Goal: Information Seeking & Learning: Learn about a topic

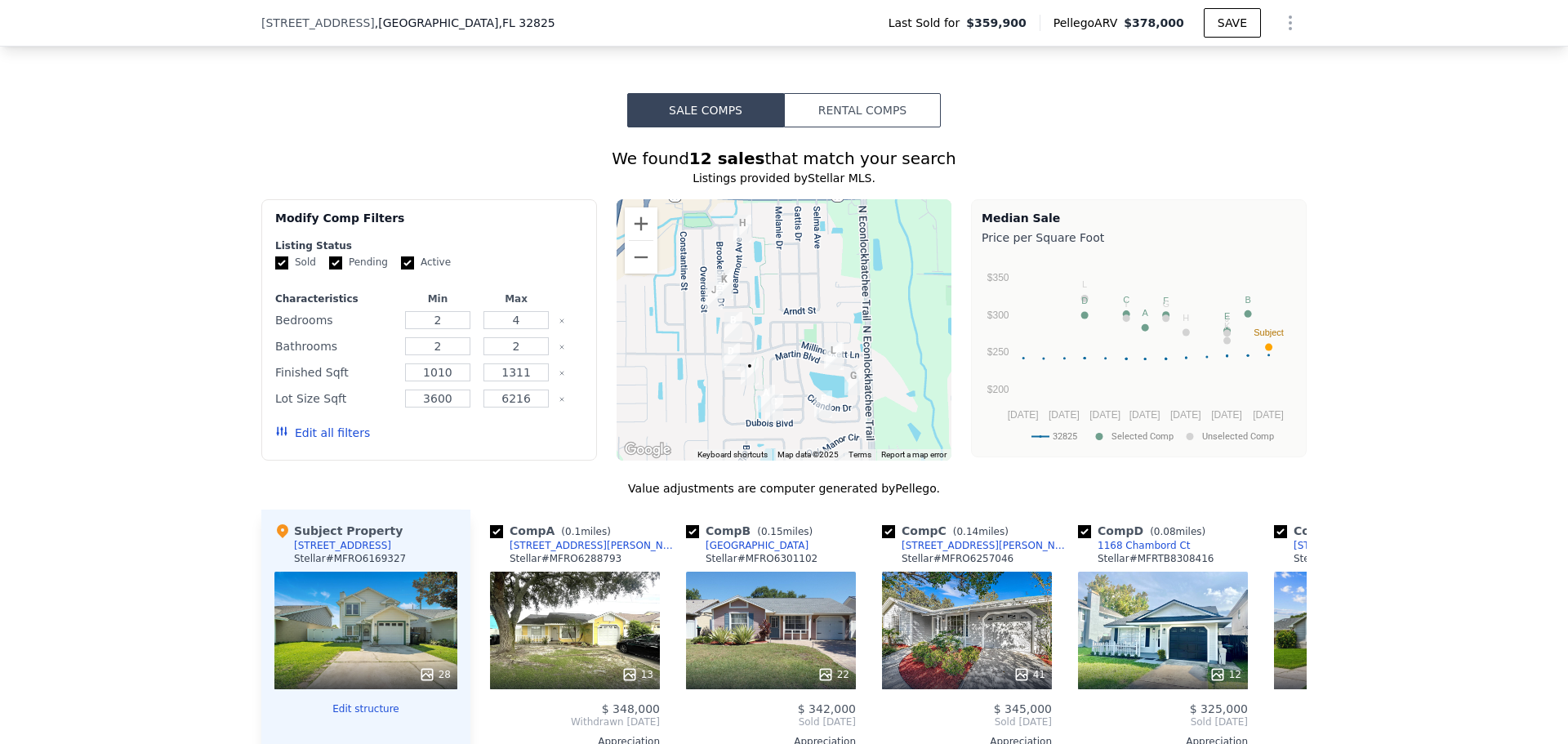
scroll to position [1144, 0]
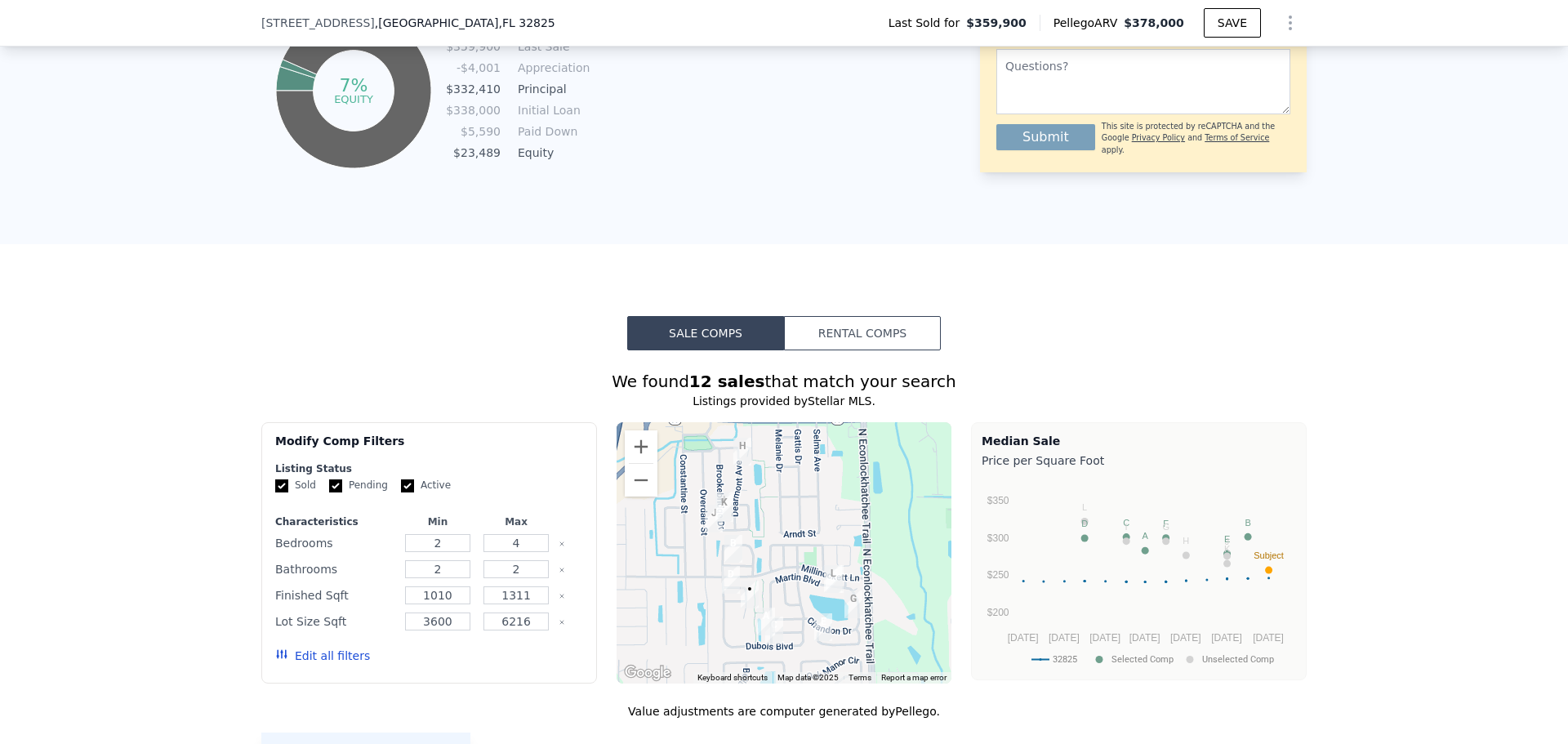
click at [792, 349] on button "Rental Comps" at bounding box center [863, 332] width 157 height 34
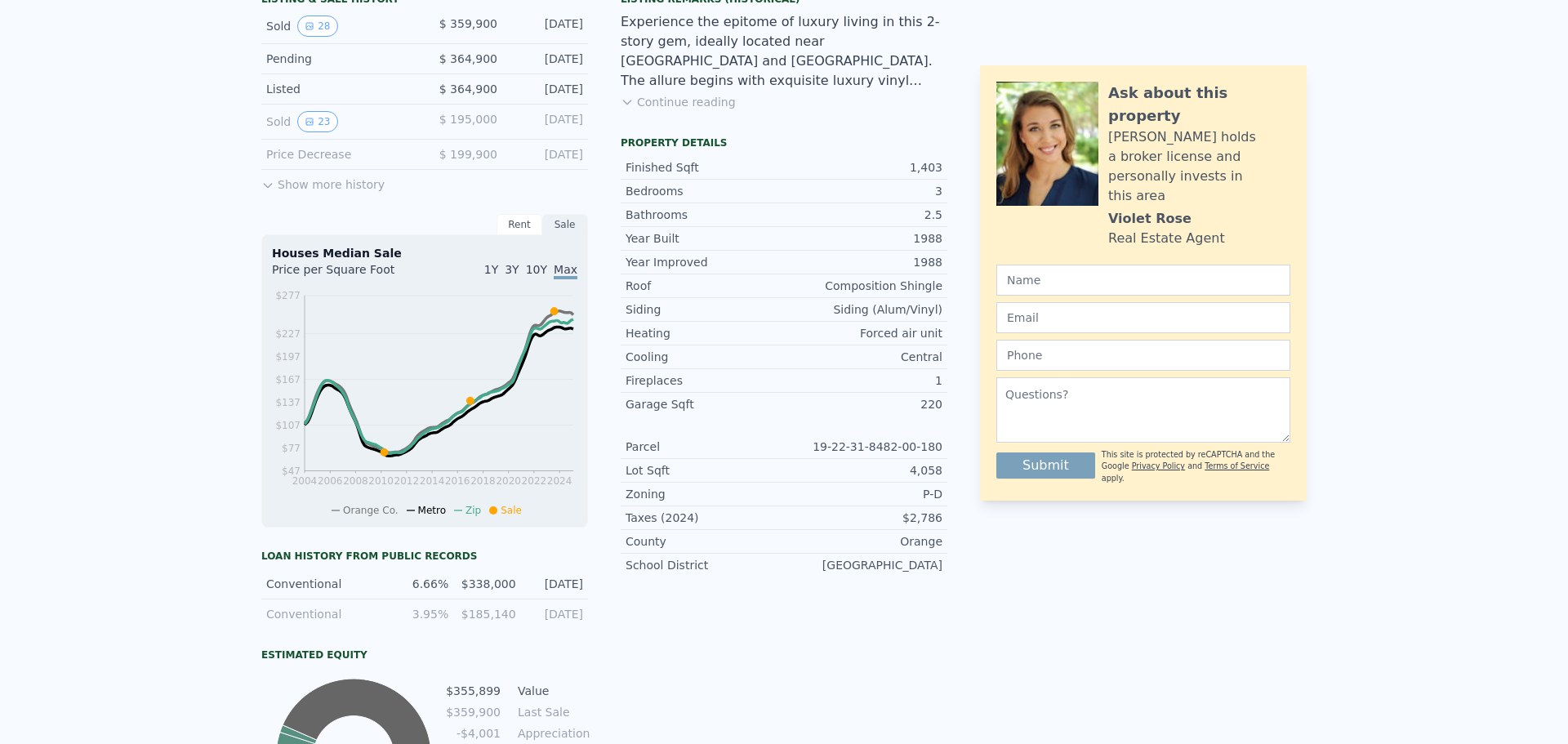
scroll to position [0, 0]
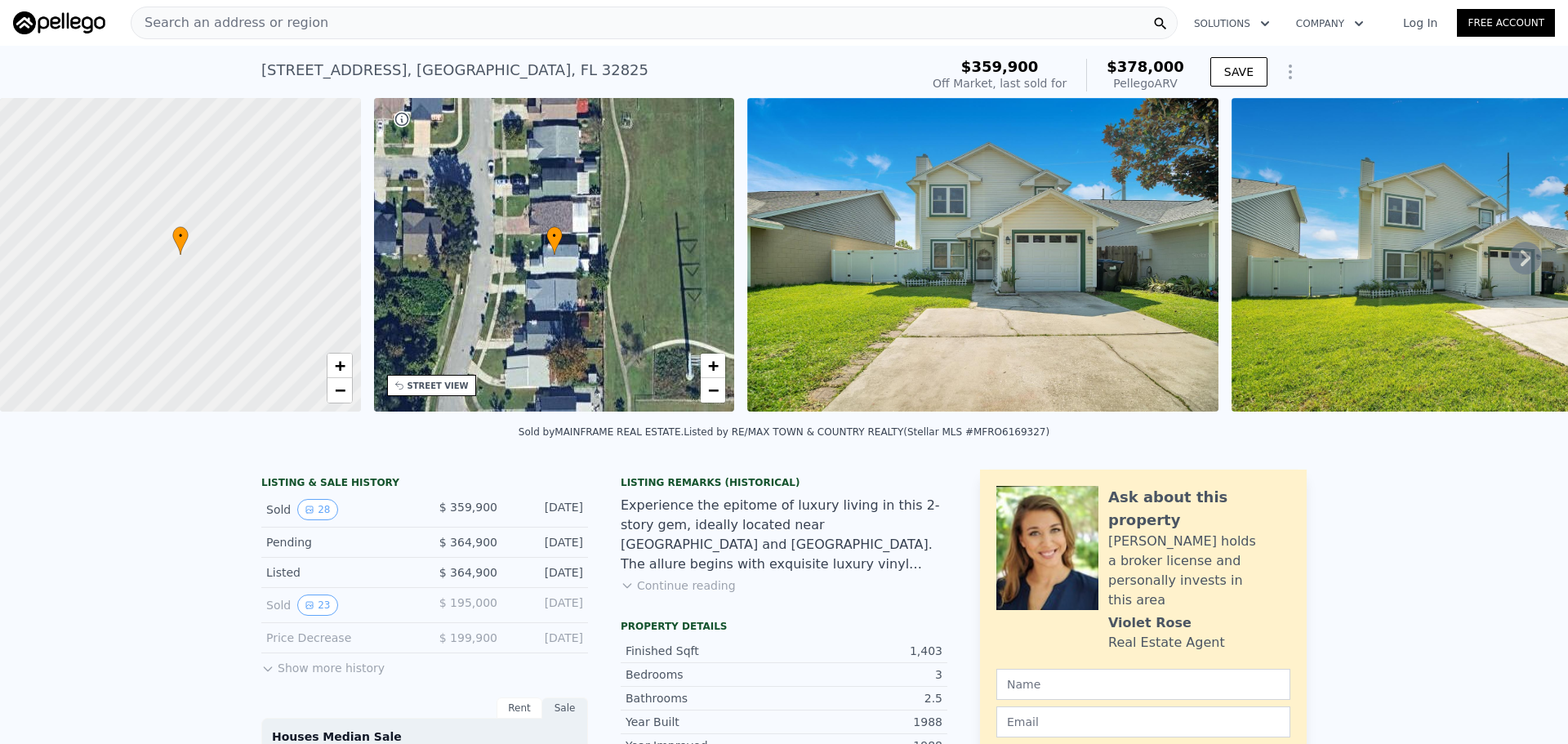
click at [758, 6] on div "Search an address or region Solutions Company Open main menu Log In Free Account" at bounding box center [784, 22] width 1542 height 39
click at [749, 20] on div "Search an address or region" at bounding box center [654, 23] width 1047 height 33
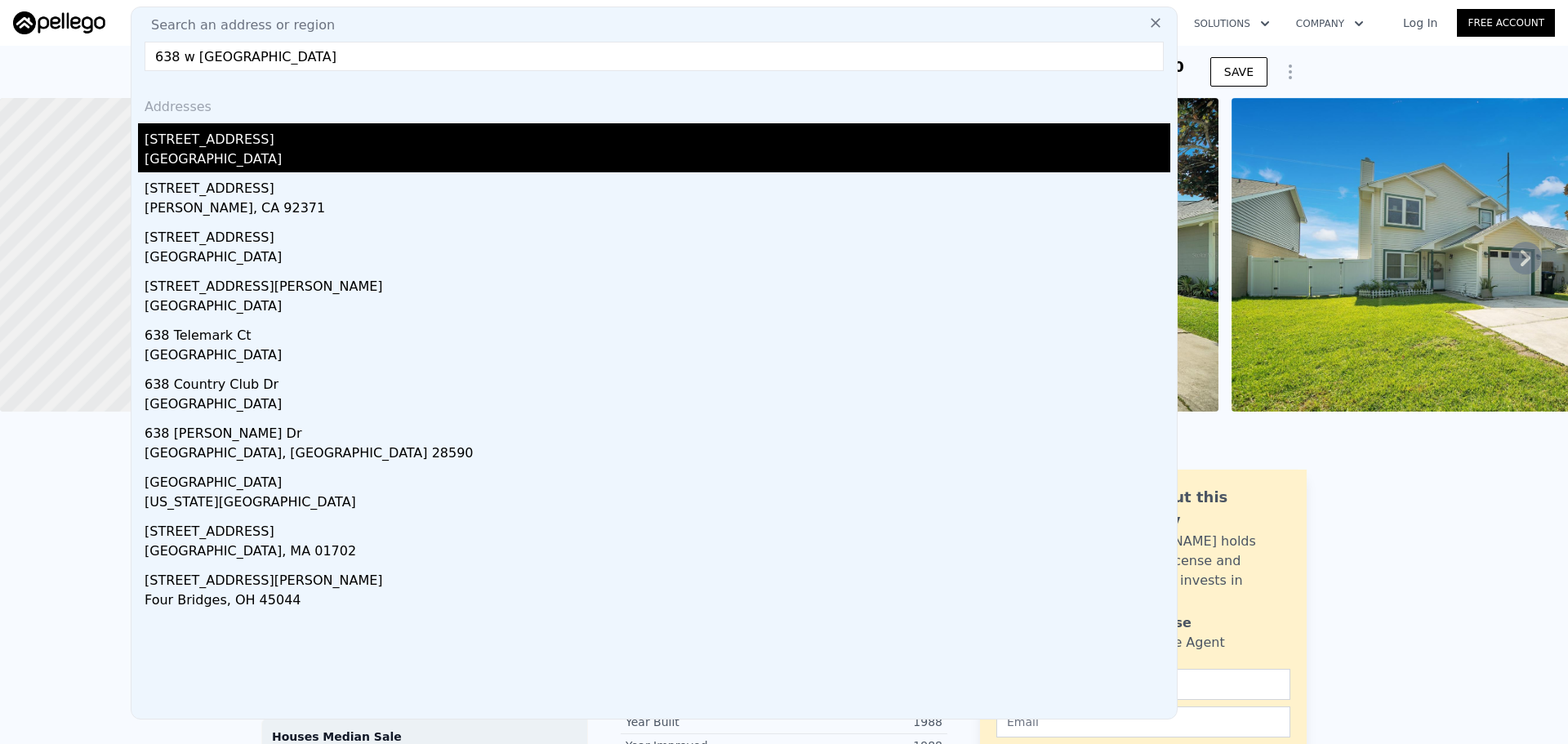
type input "638 w [GEOGRAPHIC_DATA]"
click at [277, 133] on div "[STREET_ADDRESS]" at bounding box center [657, 136] width 1026 height 26
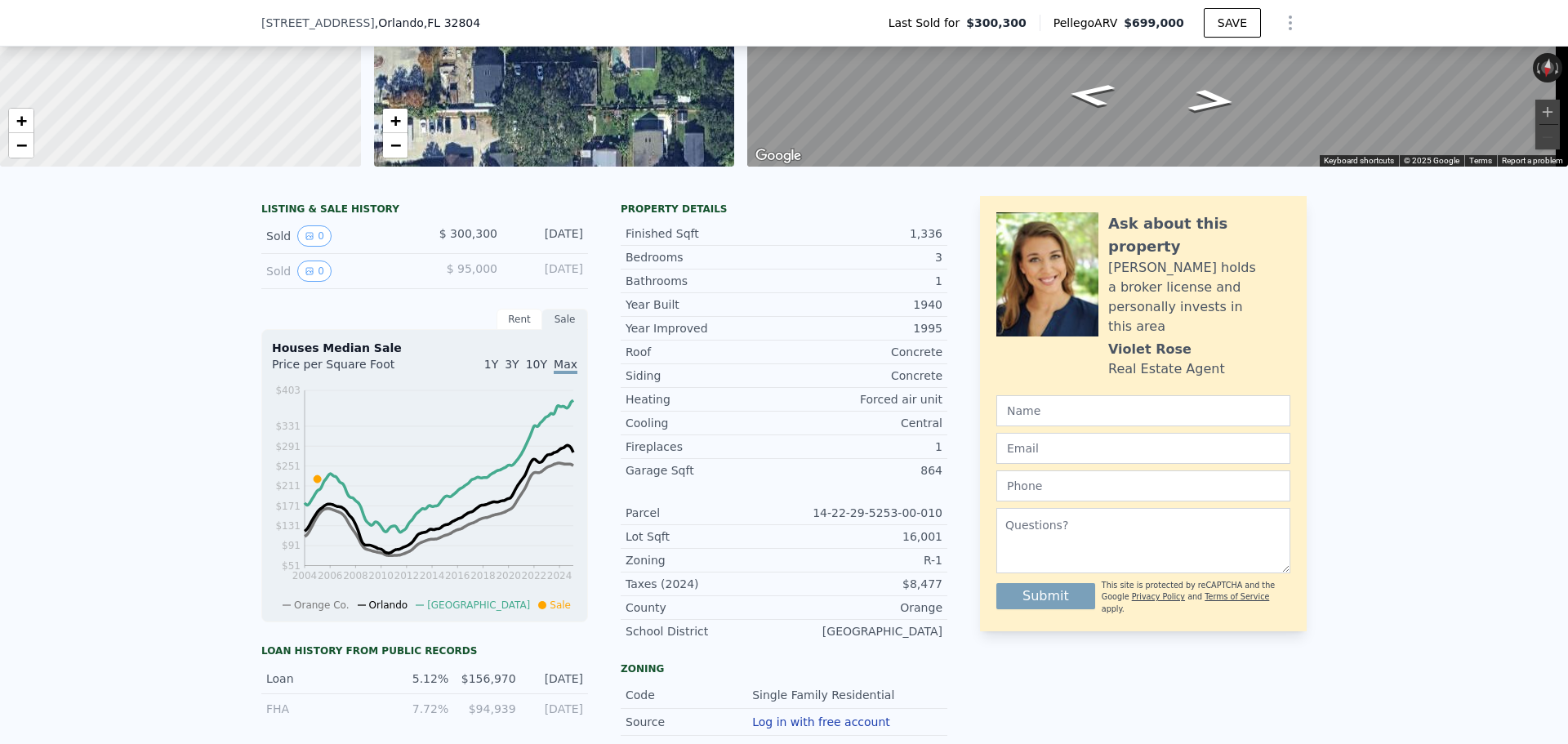
scroll to position [321, 0]
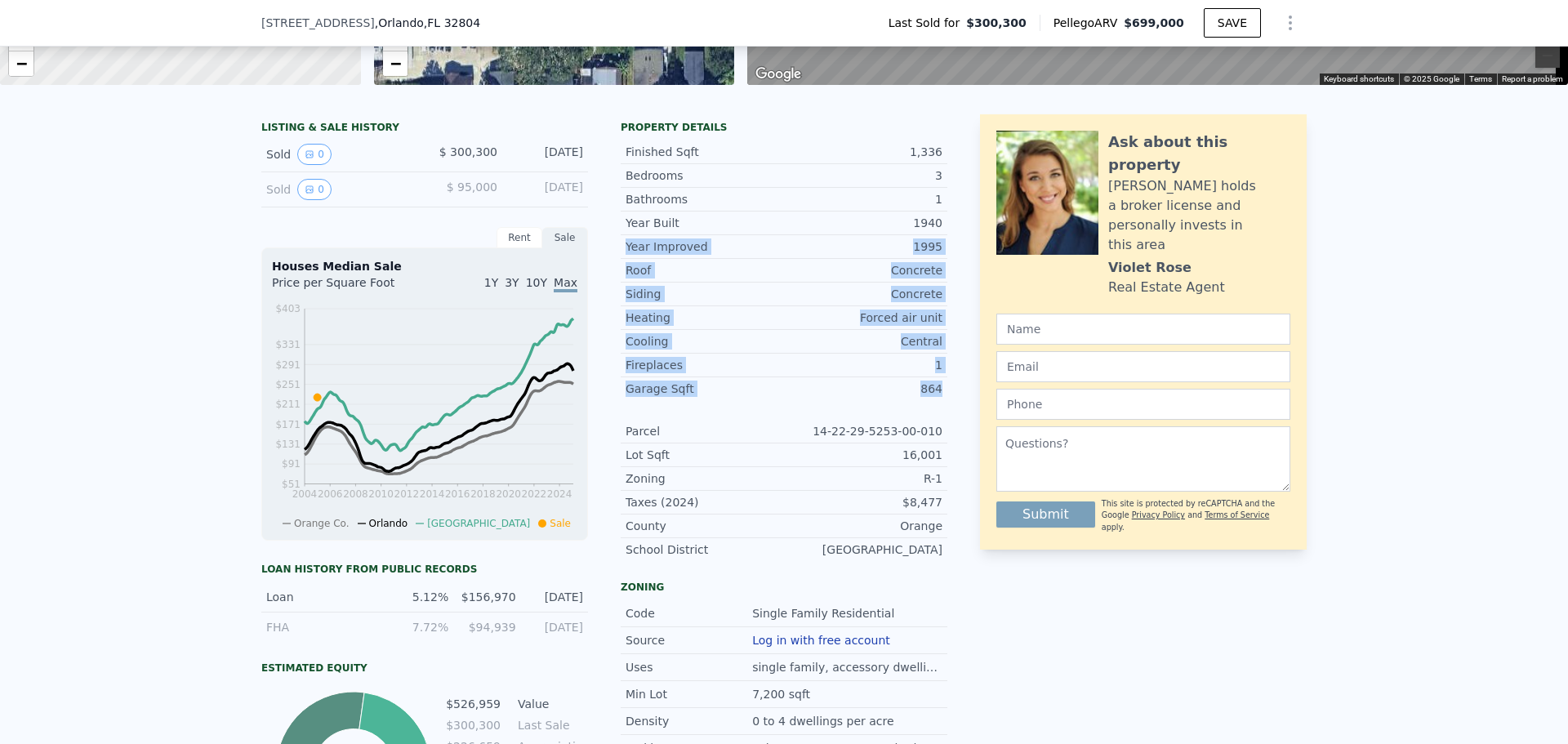
drag, startPoint x: 622, startPoint y: 262, endPoint x: 940, endPoint y: 405, distance: 348.7
click at [940, 400] on div "Year Improved 1995 Roof Concrete Siding Concrete Heating Forced air unit Coolin…" at bounding box center [784, 318] width 326 height 165
click at [940, 400] on div "Garage Sqft 864" at bounding box center [784, 389] width 326 height 23
drag, startPoint x: 940, startPoint y: 405, endPoint x: 613, endPoint y: 253, distance: 360.6
click at [613, 253] on div "LISTING & SALE HISTORY Sold 0 $ 300,300 [DATE] Sold 0 $ 95,000 [DATE] Rent Sale…" at bounding box center [604, 505] width 686 height 782
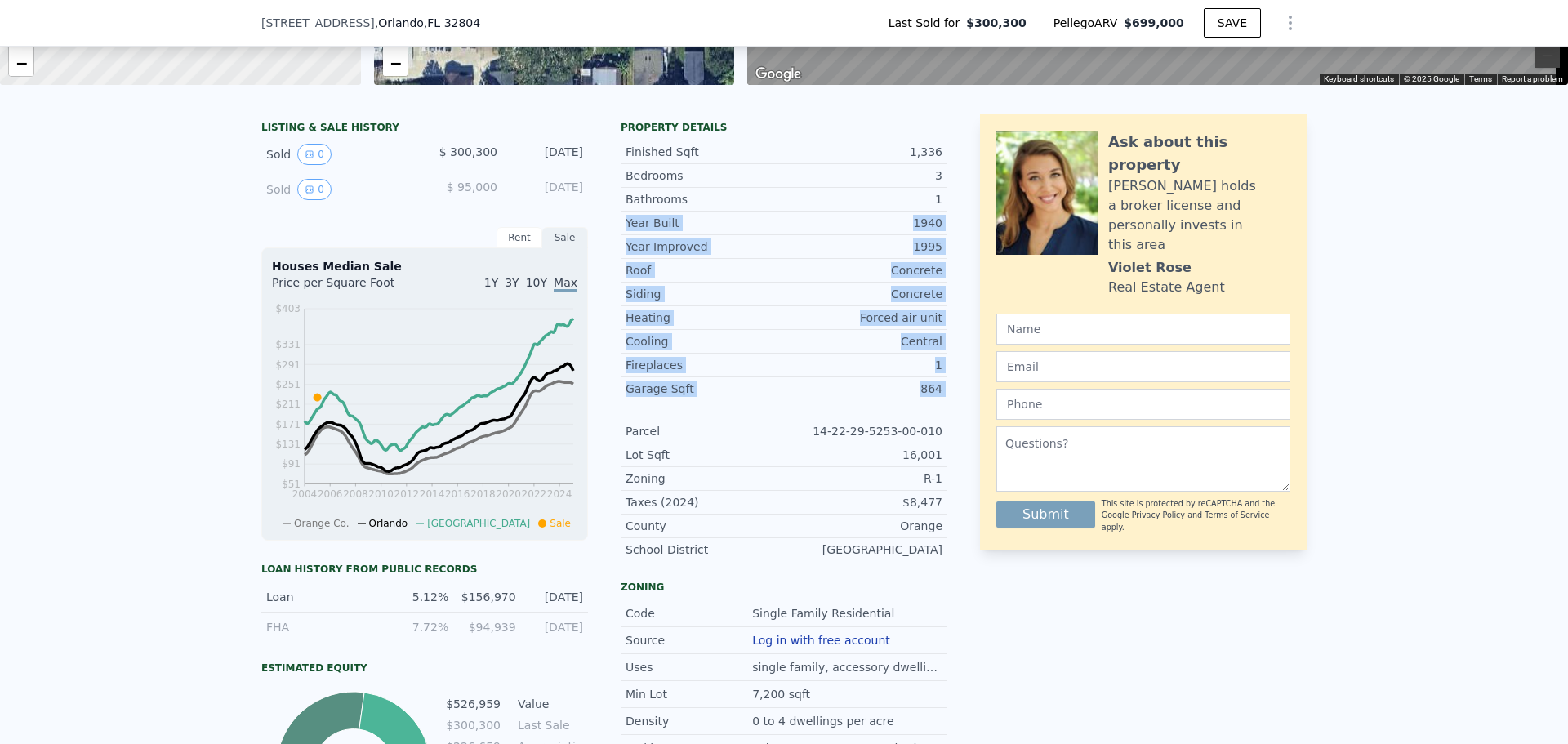
click at [613, 253] on div "LISTING & SALE HISTORY Sold 0 $ 300,300 [DATE] Sold 0 $ 95,000 [DATE] Rent Sale…" at bounding box center [604, 505] width 686 height 782
drag, startPoint x: 621, startPoint y: 265, endPoint x: 951, endPoint y: 394, distance: 354.3
click at [951, 394] on div "LISTING & SALE HISTORY Sold 0 $ 300,300 [DATE] Sold 0 $ 95,000 [DATE] Rent Sale…" at bounding box center [784, 505] width 1046 height 782
drag, startPoint x: 951, startPoint y: 394, endPoint x: 628, endPoint y: 258, distance: 350.5
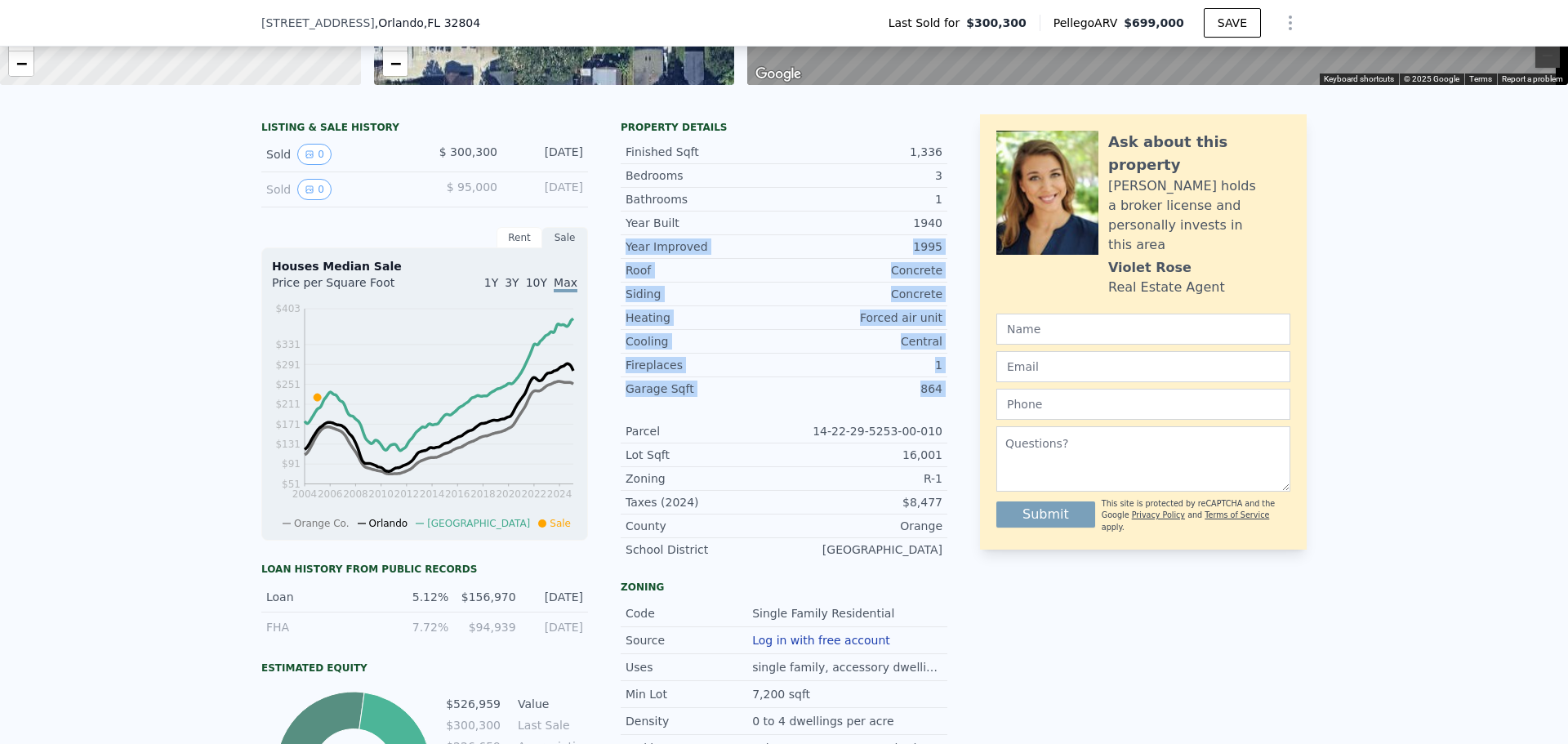
click at [628, 258] on div "LISTING & SALE HISTORY Sold 0 $ 300,300 [DATE] Sold 0 $ 95,000 [DATE] Rent Sale…" at bounding box center [784, 505] width 1046 height 782
click at [628, 255] on div "Year Improved" at bounding box center [705, 246] width 159 height 16
drag, startPoint x: 628, startPoint y: 258, endPoint x: 917, endPoint y: 398, distance: 321.1
click at [917, 398] on div "Year Improved 1995 Roof Concrete Siding Concrete Heating Forced air unit Coolin…" at bounding box center [784, 318] width 326 height 165
click at [917, 397] on div "864" at bounding box center [864, 388] width 159 height 16
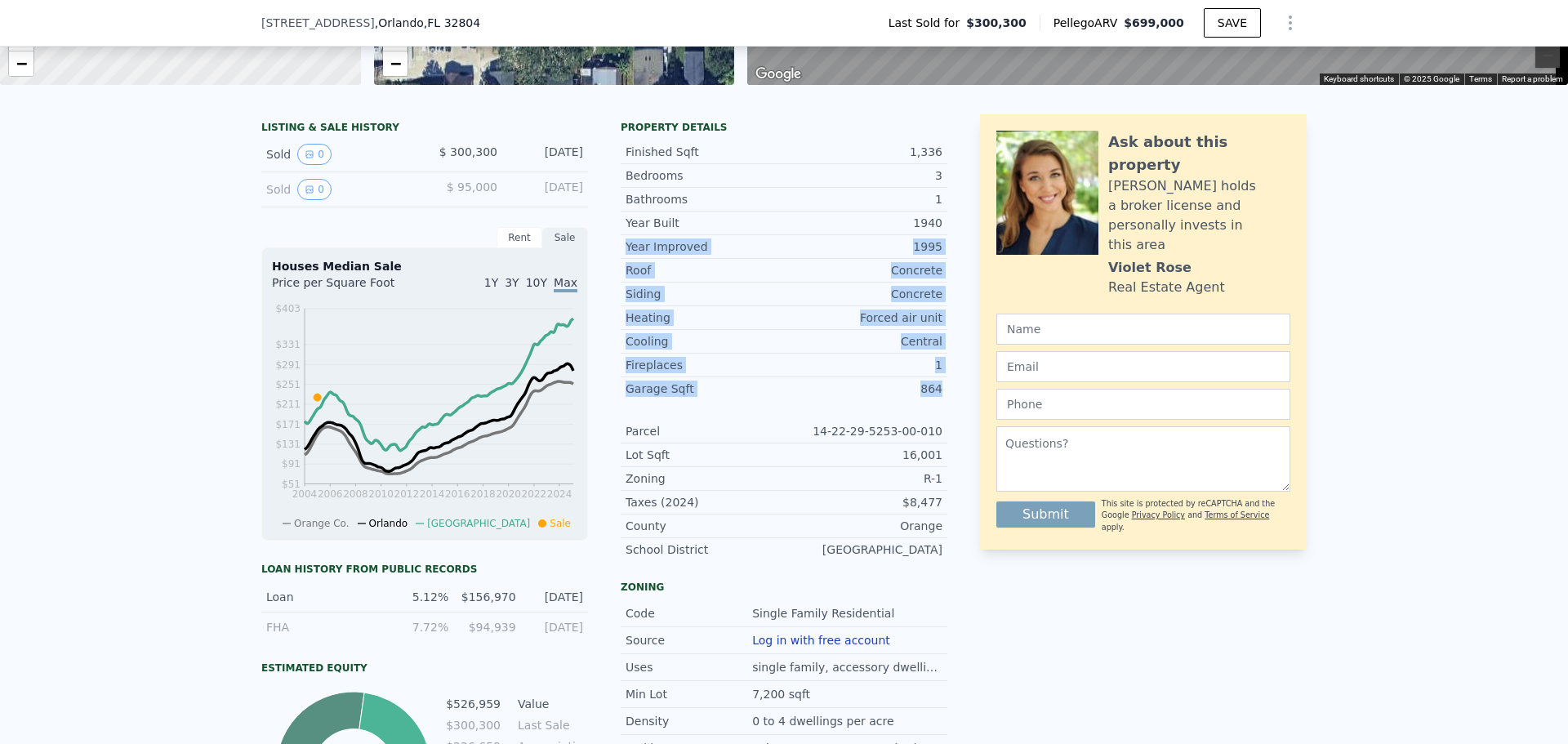
drag, startPoint x: 917, startPoint y: 398, endPoint x: 624, endPoint y: 254, distance: 326.5
click at [624, 254] on div "Year Improved 1995 Roof Concrete Siding Concrete Heating Forced air unit Coolin…" at bounding box center [784, 318] width 326 height 165
click at [626, 254] on div "Year Improved" at bounding box center [705, 246] width 159 height 16
drag, startPoint x: 624, startPoint y: 254, endPoint x: 925, endPoint y: 391, distance: 330.7
click at [925, 391] on div "Year Improved 1995 Roof Concrete Siding Concrete Heating Forced air unit Coolin…" at bounding box center [784, 318] width 326 height 165
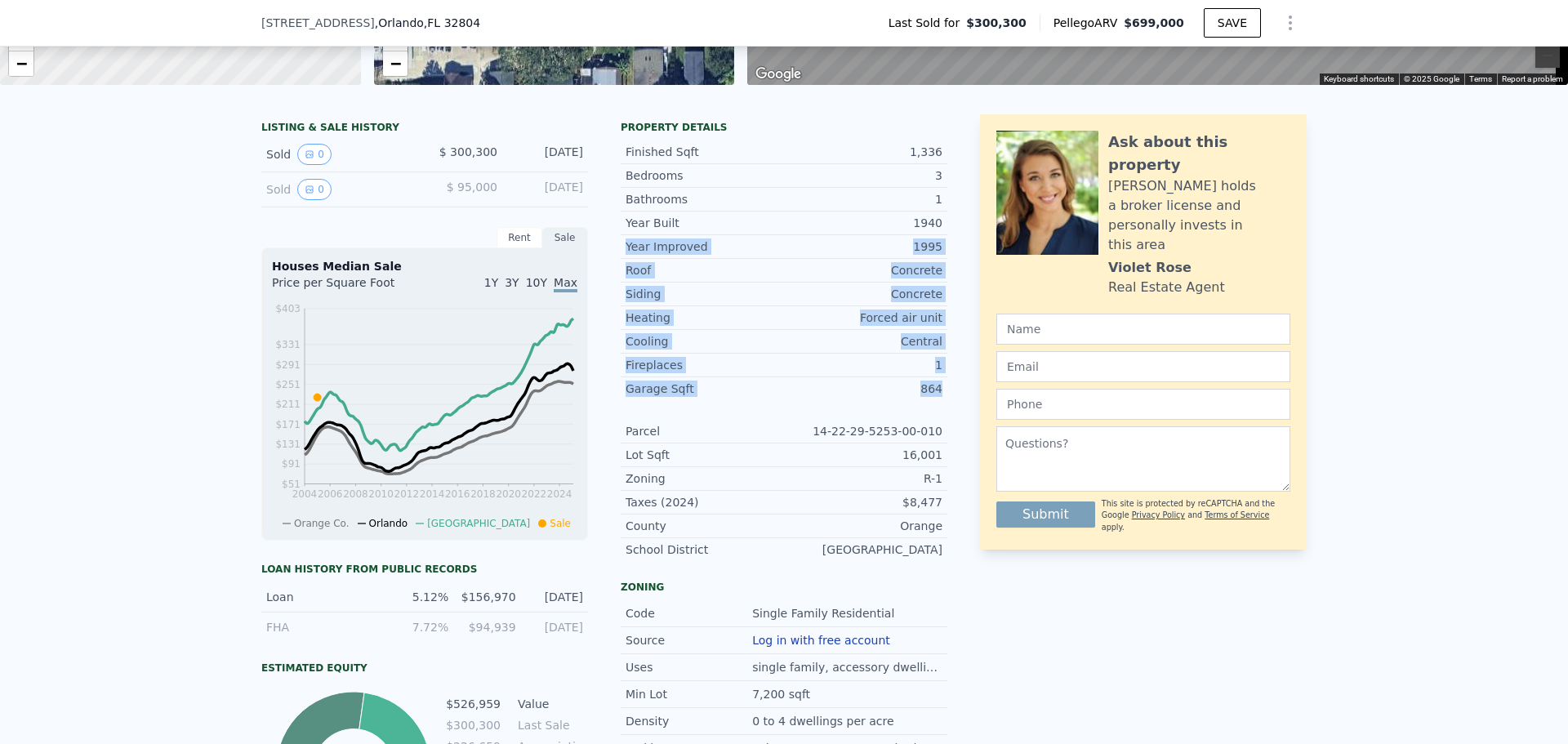
click at [925, 391] on div "Garage Sqft 864" at bounding box center [784, 389] width 326 height 23
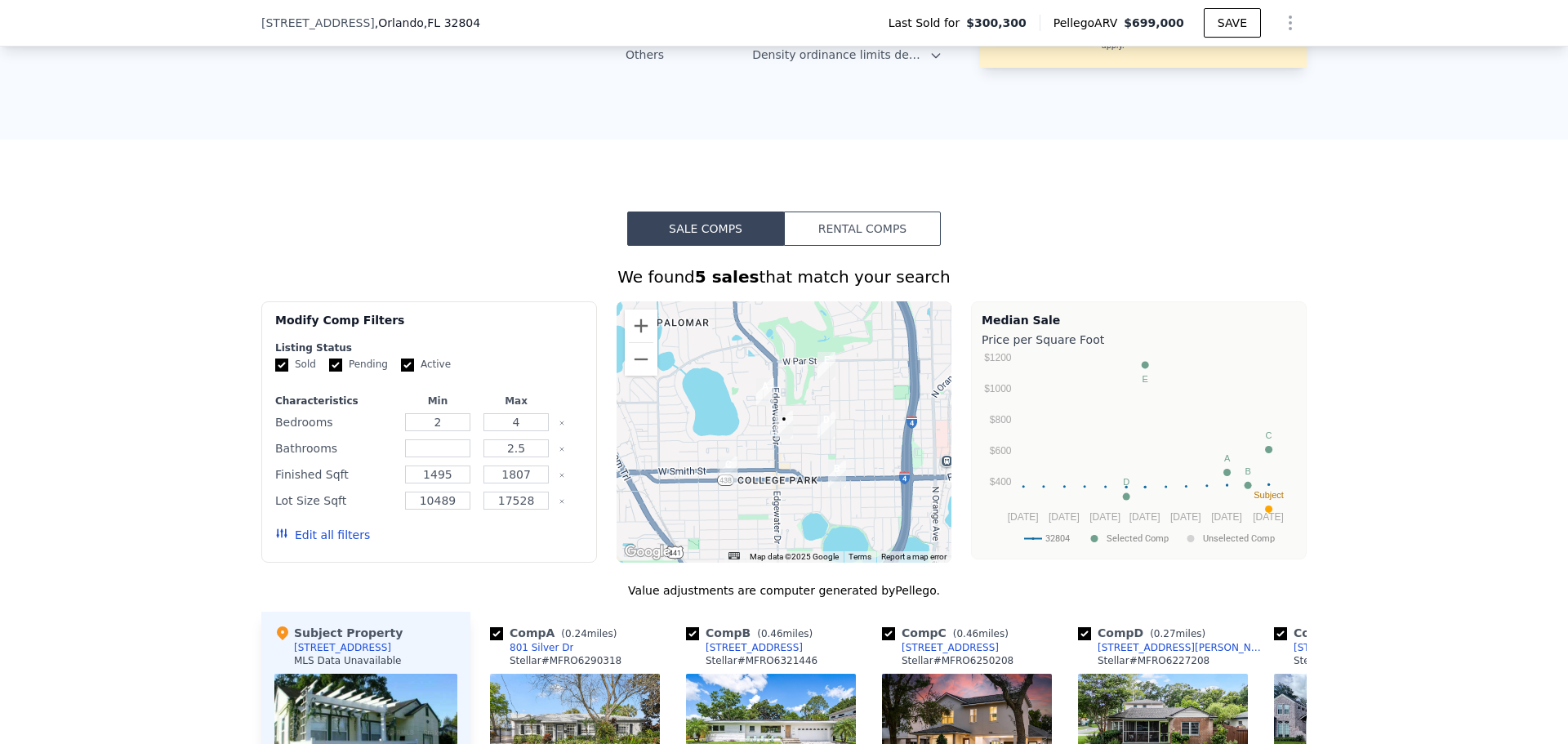
scroll to position [893, 0]
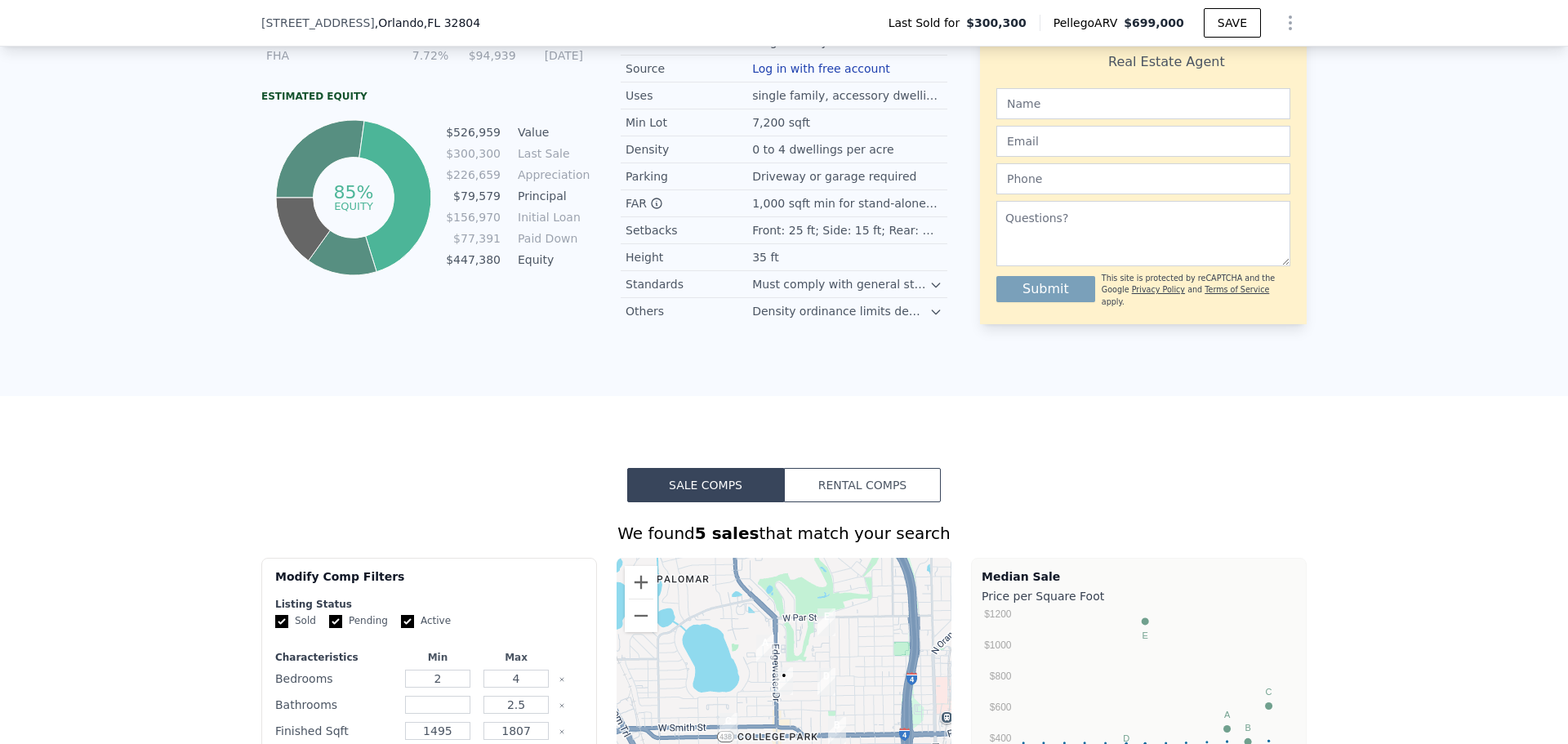
click at [820, 481] on button "Rental Comps" at bounding box center [863, 484] width 157 height 34
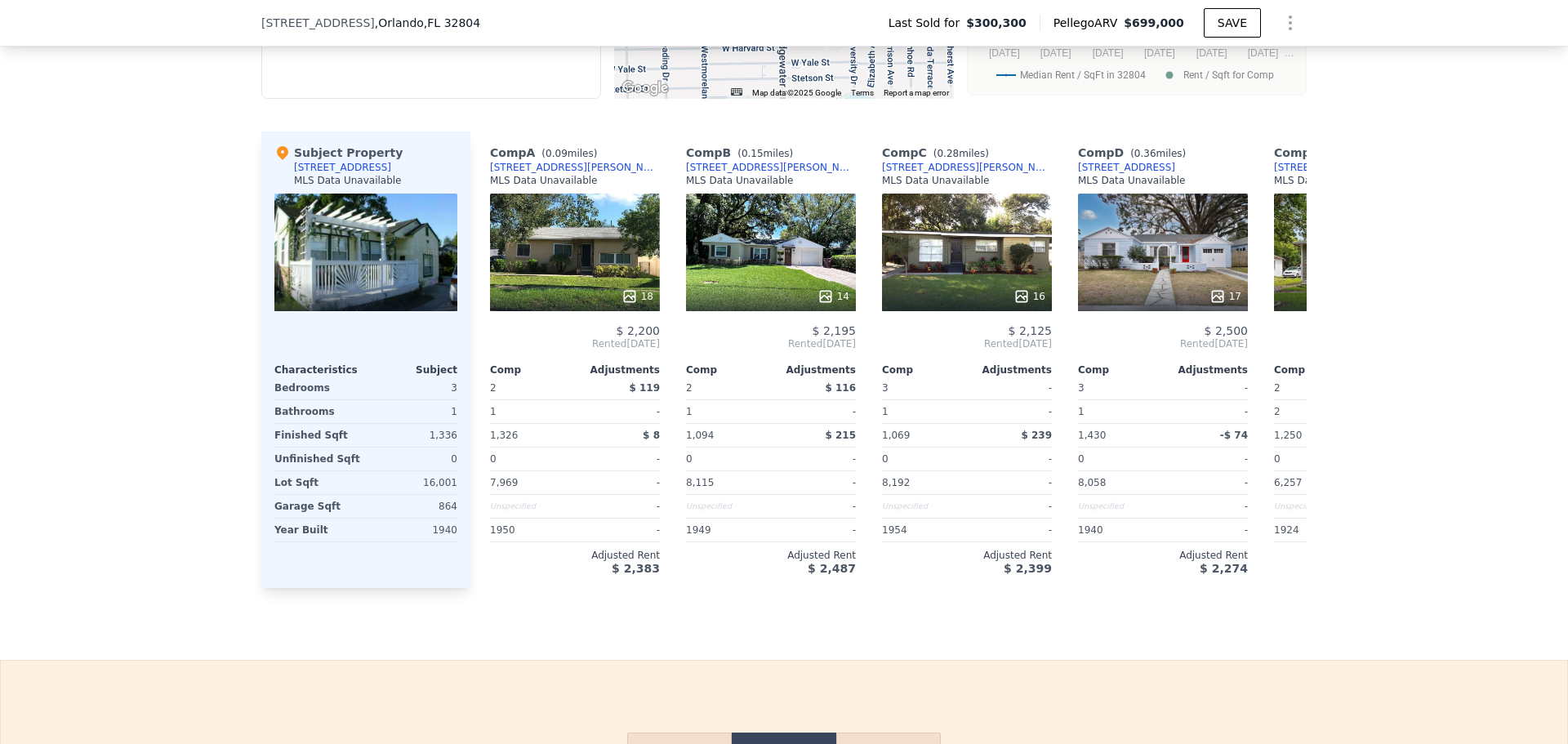
scroll to position [1628, 0]
